Goal: Task Accomplishment & Management: Complete application form

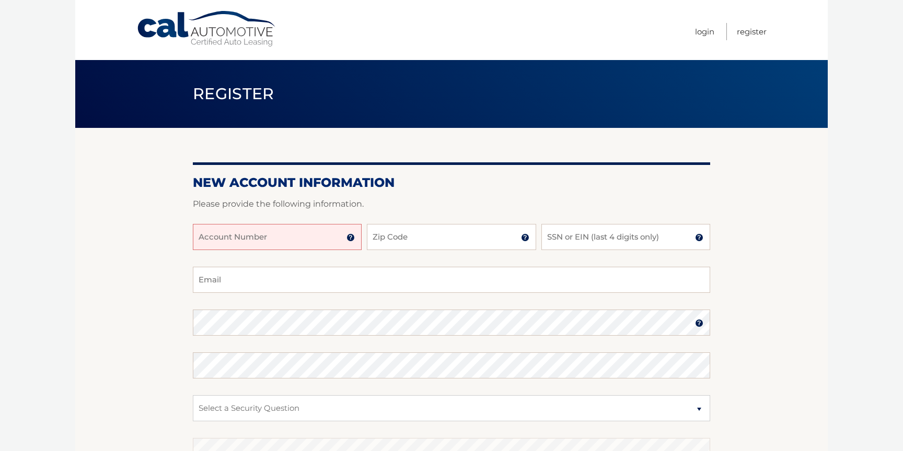
click at [232, 243] on input "Account Number" at bounding box center [277, 237] width 169 height 26
paste input "4445554245"
type input "44455542451"
click at [424, 242] on input "Zip Code" at bounding box center [451, 237] width 169 height 26
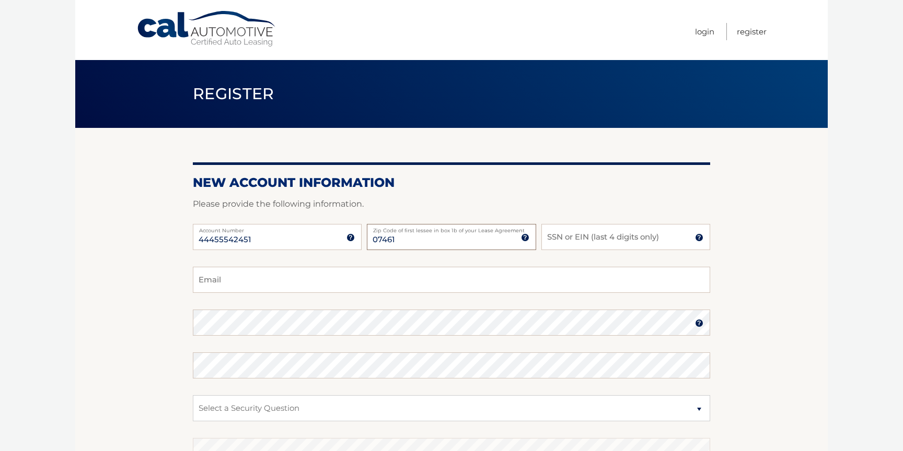
type input "07461"
click at [565, 241] on input "SSN or EIN (last 4 digits only)" at bounding box center [625, 237] width 169 height 26
type input "1547"
click at [387, 284] on input "Email" at bounding box center [451, 280] width 517 height 26
type input "[EMAIL_ADDRESS][DOMAIN_NAME]"
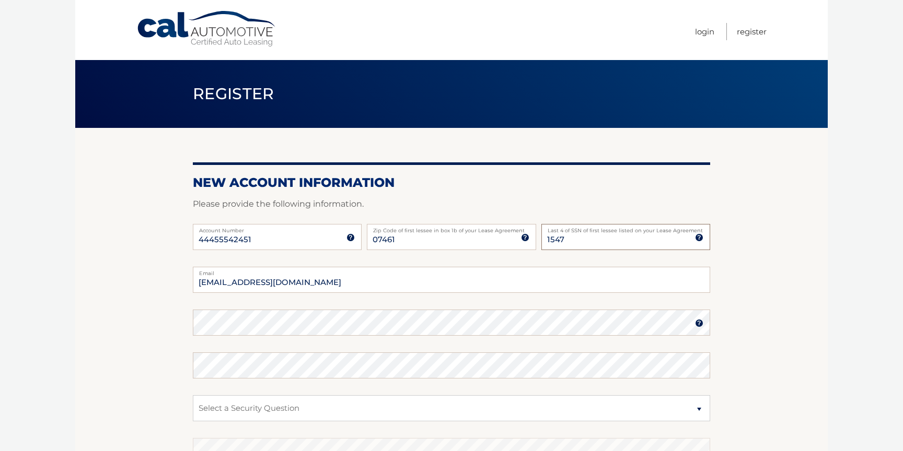
click at [592, 243] on input "1547" at bounding box center [625, 237] width 169 height 26
type input "1"
type input "1345"
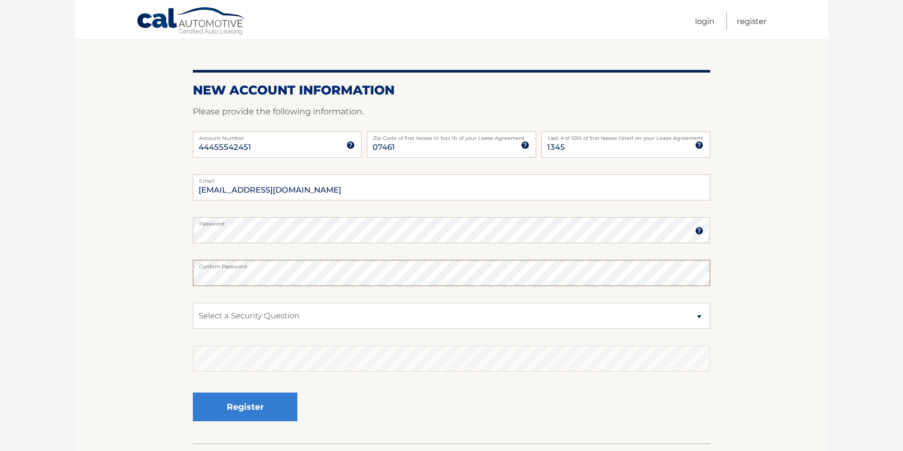
scroll to position [97, 0]
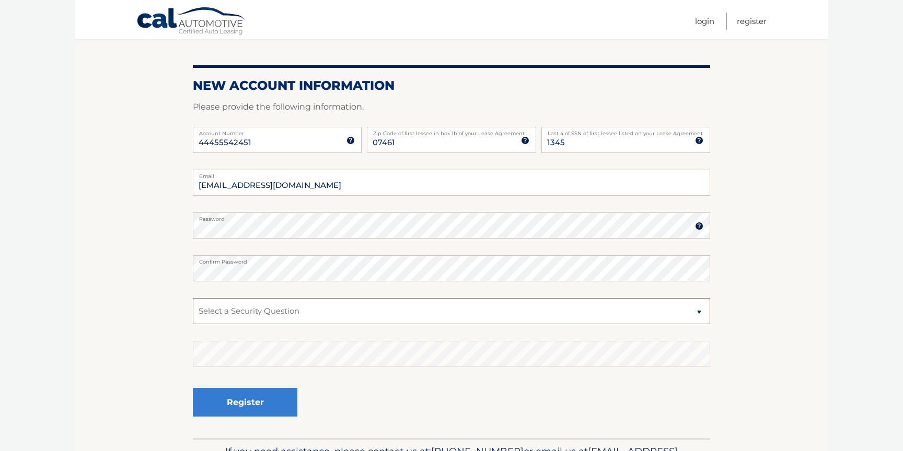
click at [323, 311] on select "Select a Security Question What was the name of your elementary school? What is…" at bounding box center [451, 311] width 517 height 26
select select "4"
click at [193, 298] on select "Select a Security Question What was the name of your elementary school? What is…" at bounding box center [451, 311] width 517 height 26
click at [264, 403] on button "Register" at bounding box center [245, 402] width 104 height 29
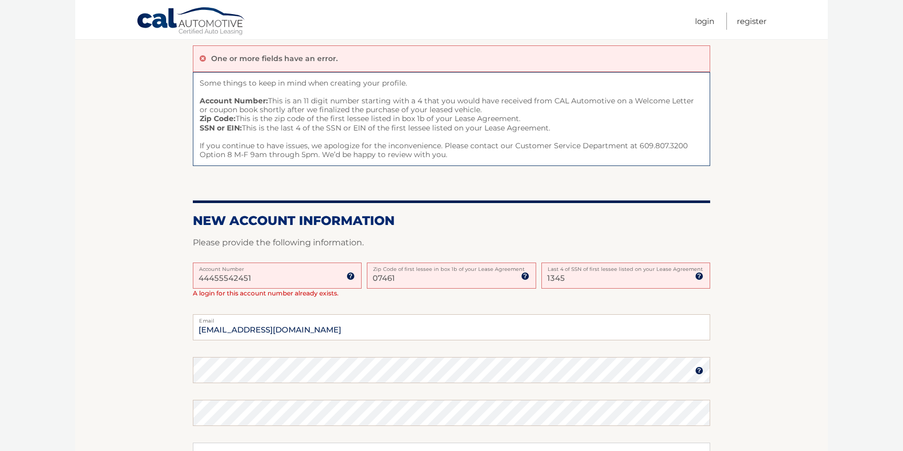
scroll to position [89, 0]
